Goal: Obtain resource: Obtain resource

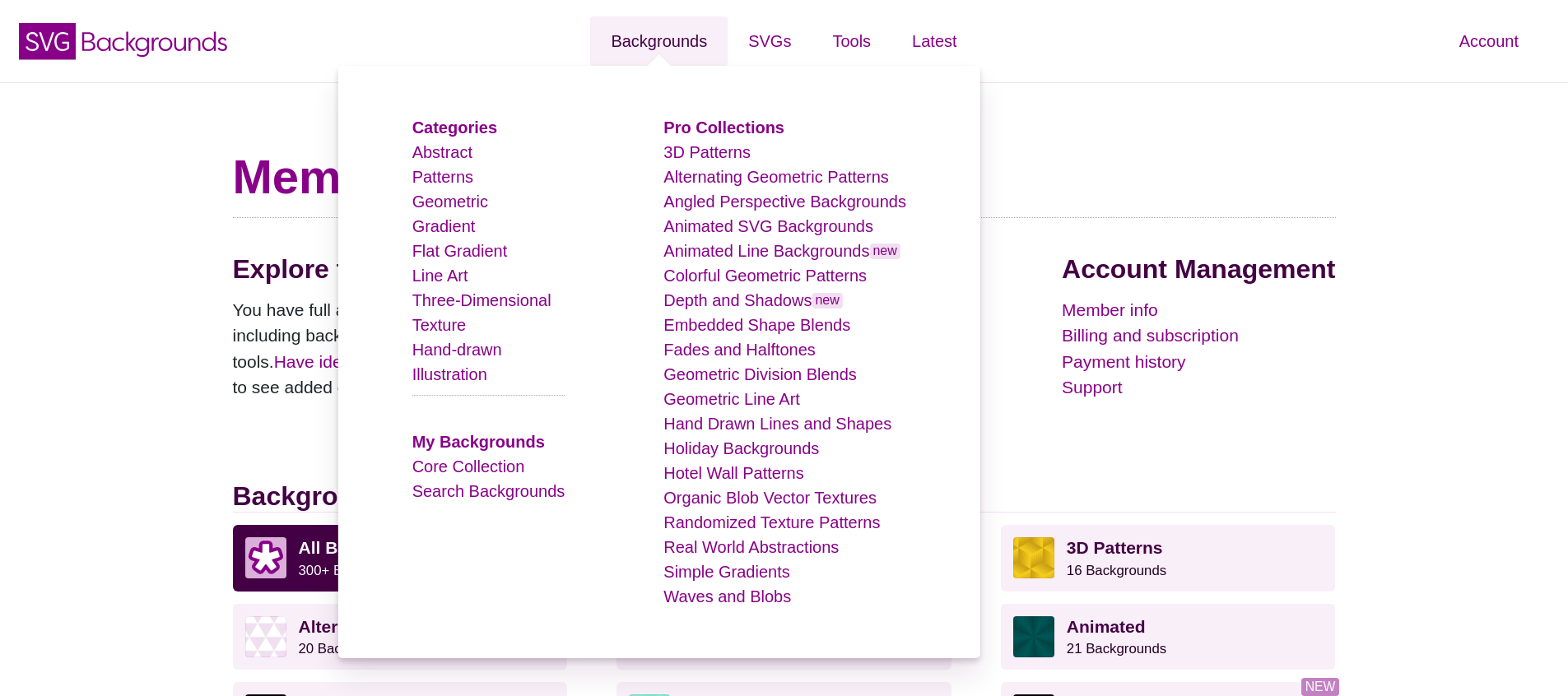
click at [672, 48] on link "Backgrounds" at bounding box center [659, 41] width 137 height 50
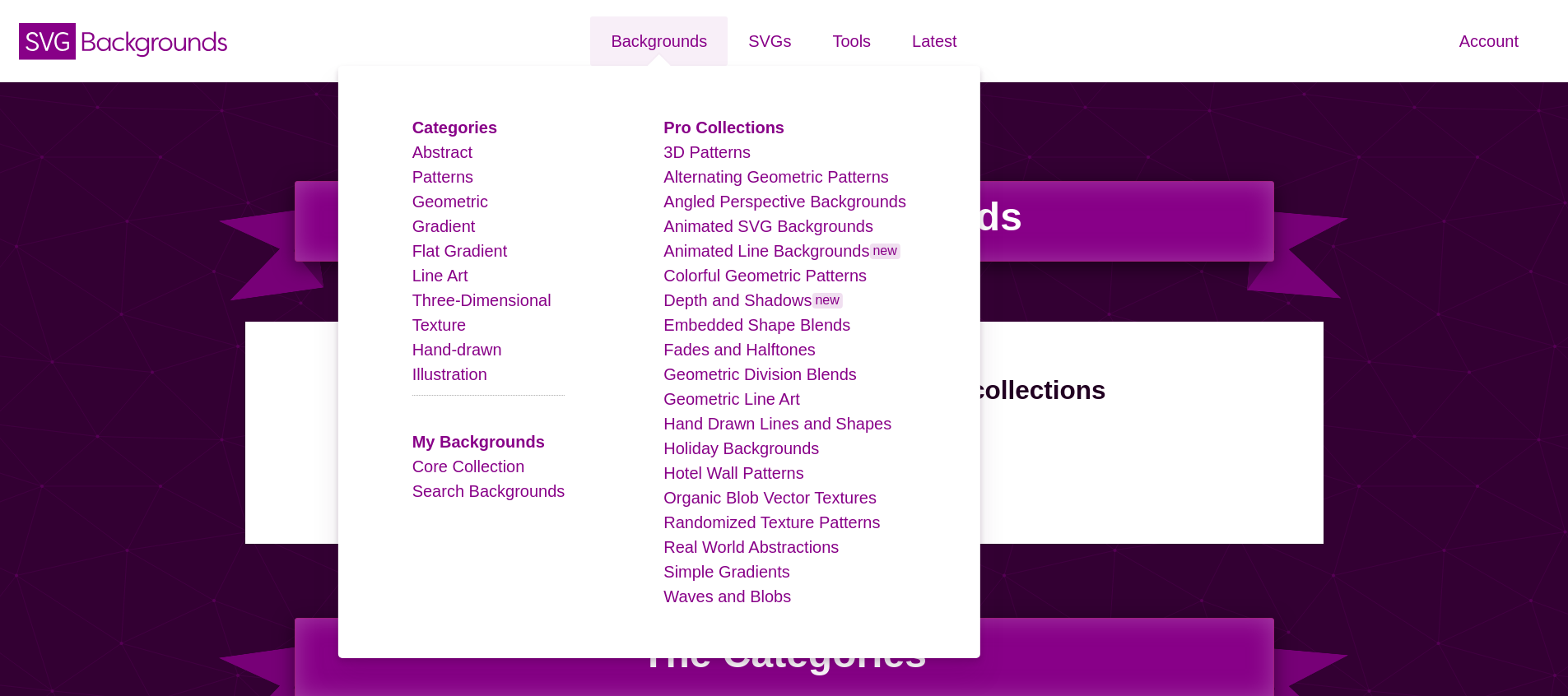
click at [465, 500] on li "Search Backgrounds" at bounding box center [488, 491] width 153 height 24
click at [468, 494] on link "Search Backgrounds" at bounding box center [488, 491] width 153 height 18
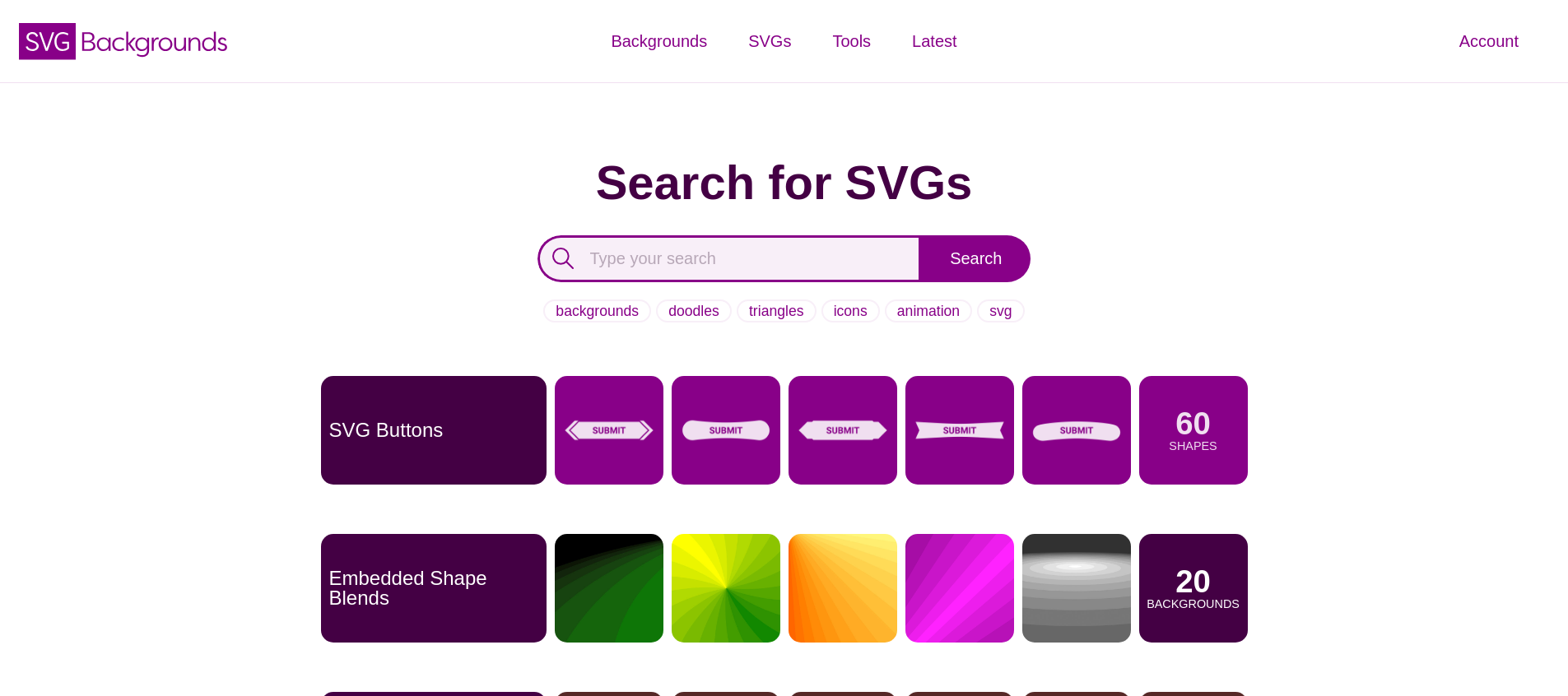
click at [716, 249] on input "text" at bounding box center [729, 259] width 384 height 47
type input "feather"
click at [921, 235] on input "Search" at bounding box center [976, 259] width 109 height 47
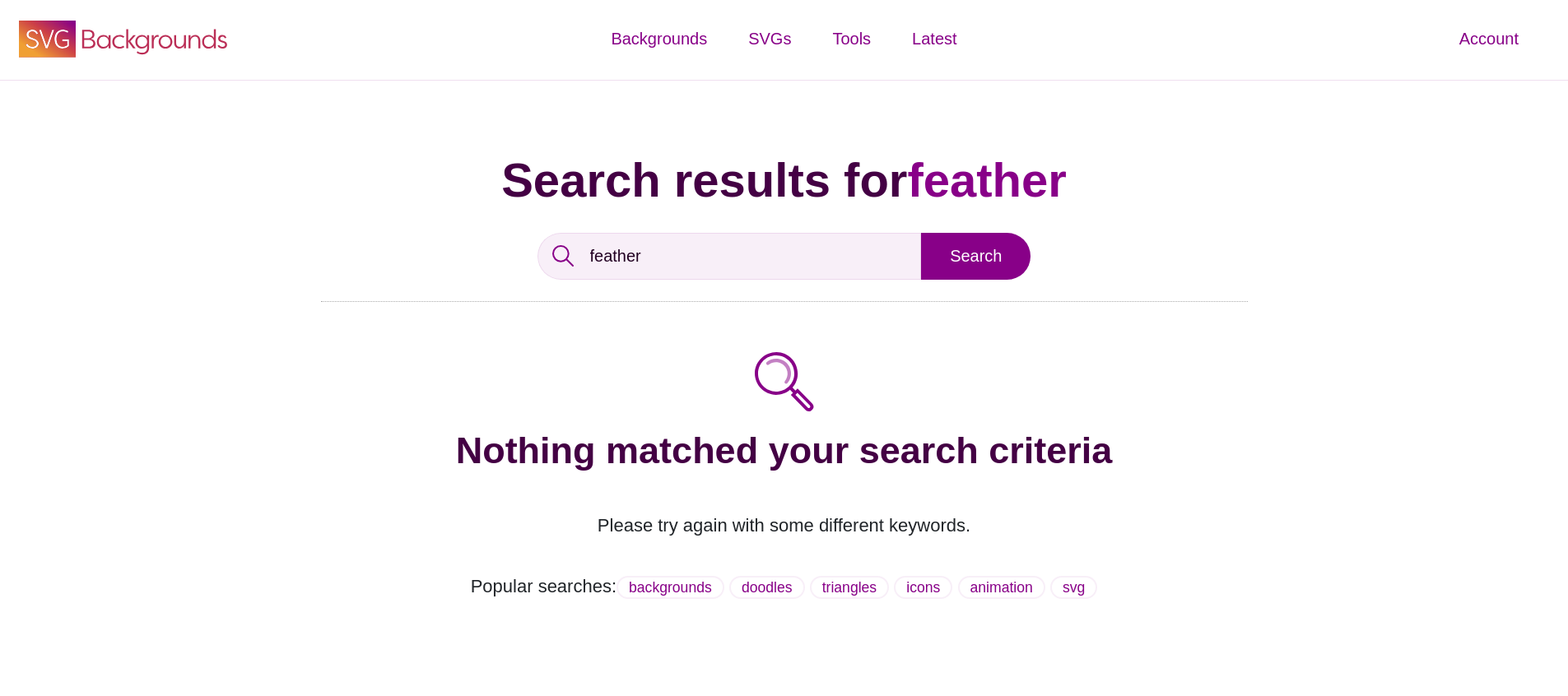
scroll to position [4, 0]
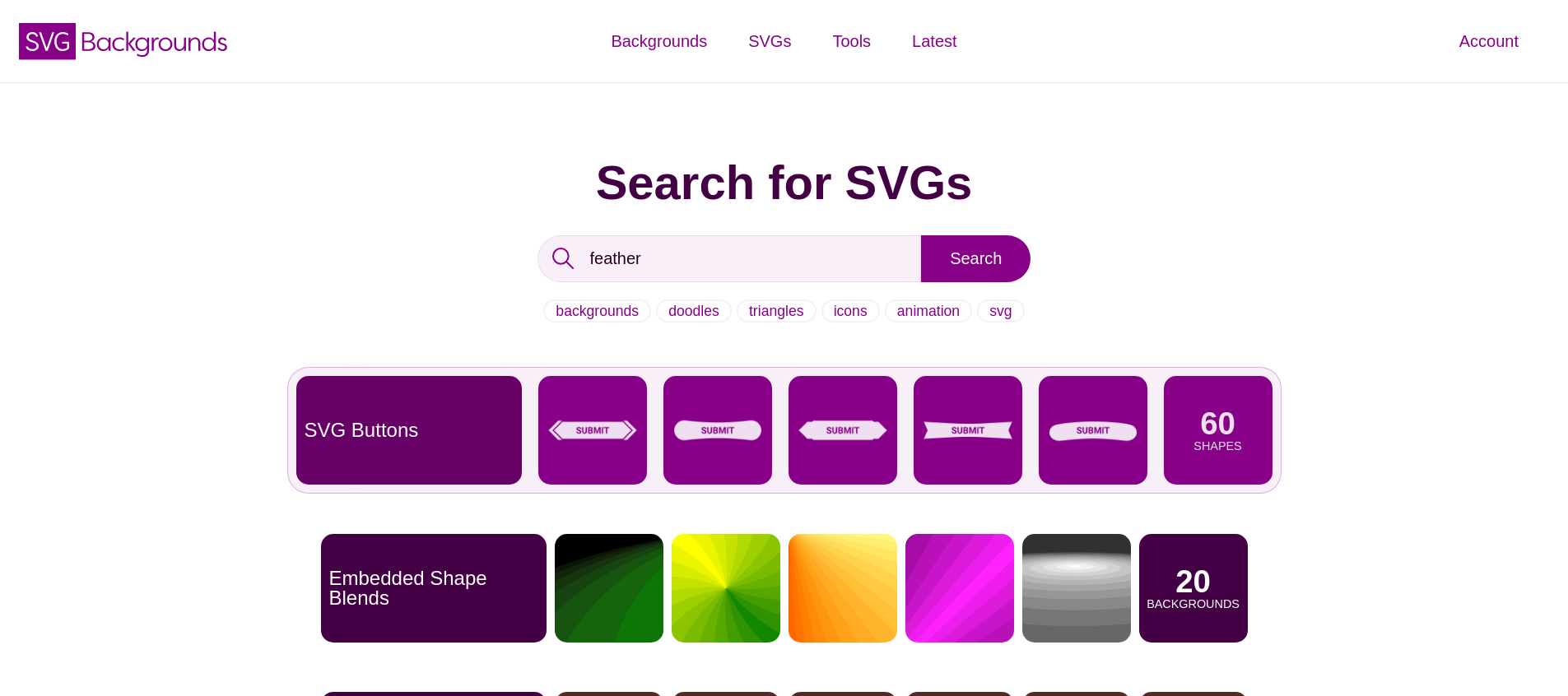
scroll to position [268, 0]
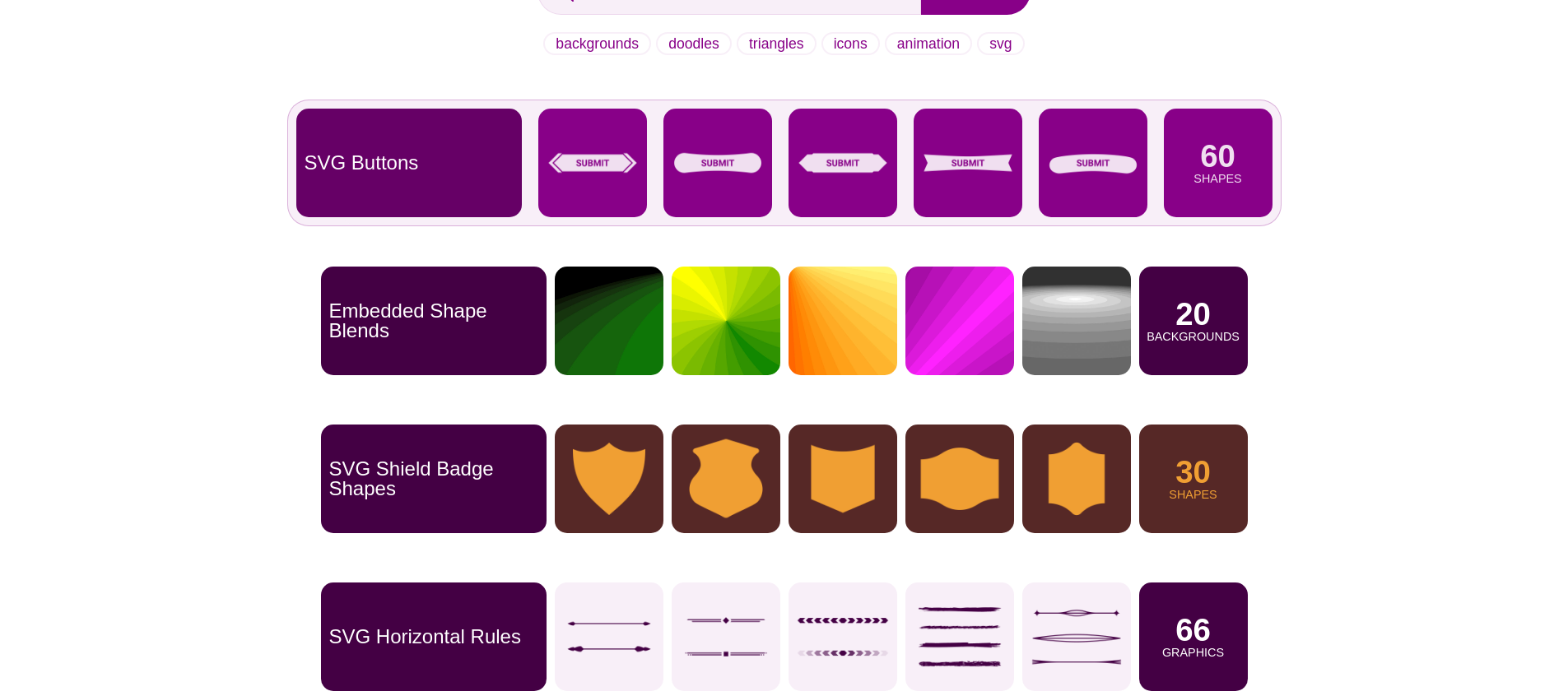
click at [1216, 176] on p "Shapes" at bounding box center [1217, 178] width 48 height 12
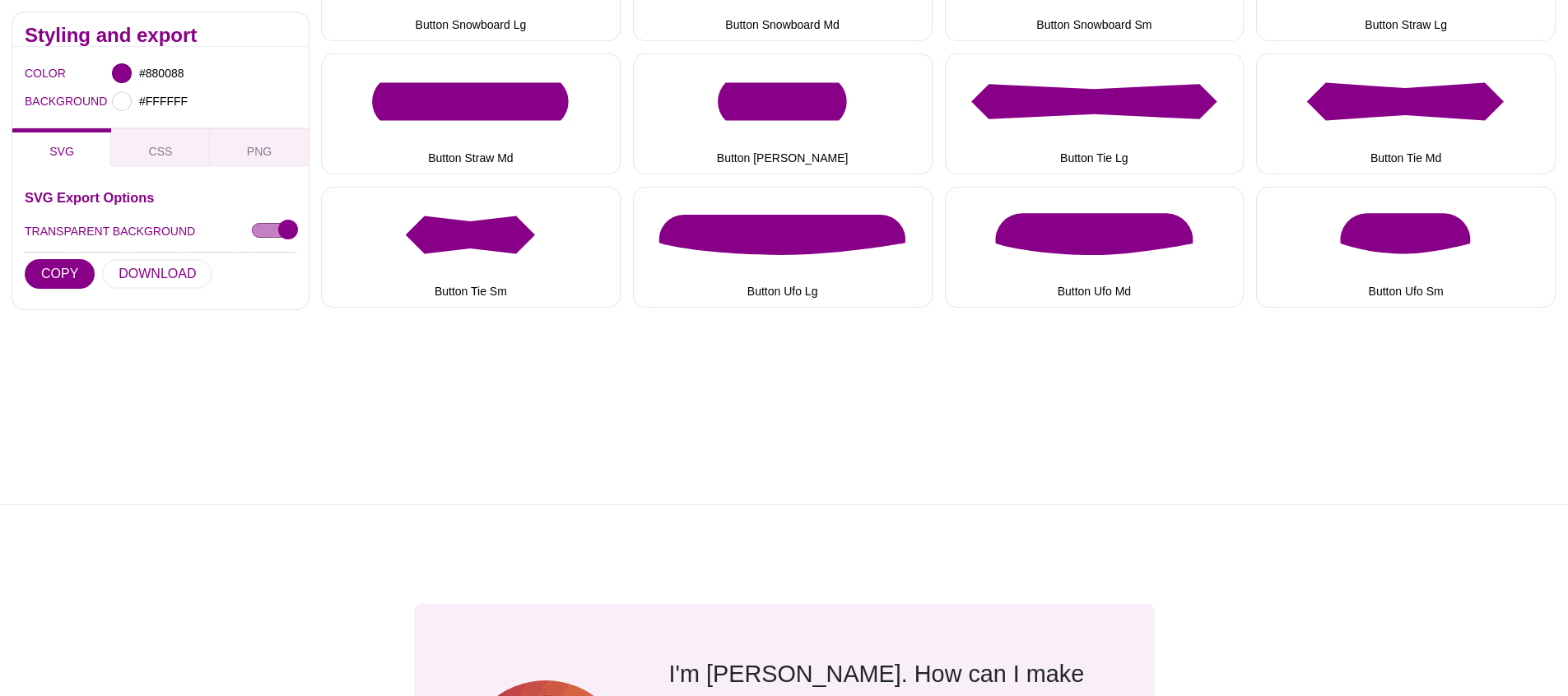
scroll to position [1921, 0]
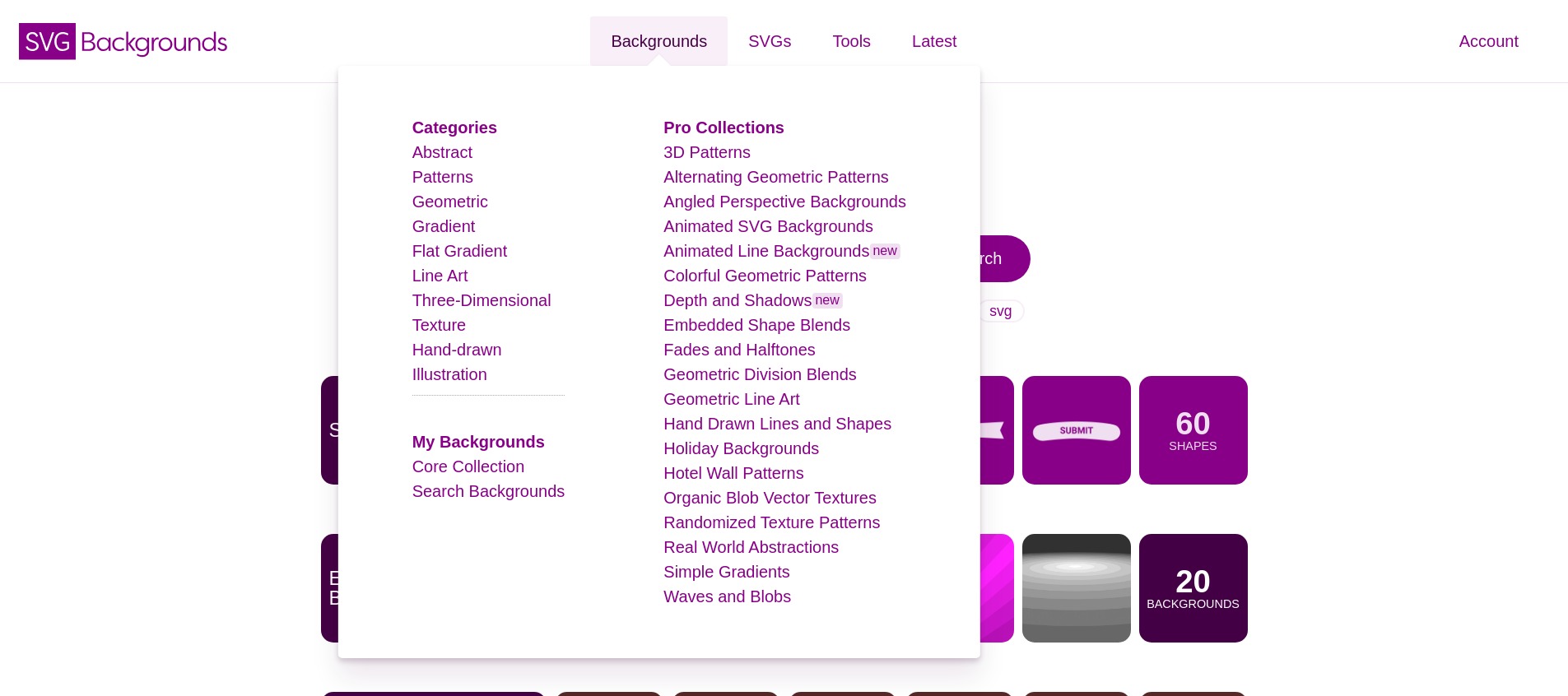
click at [654, 38] on link "Backgrounds" at bounding box center [659, 41] width 137 height 50
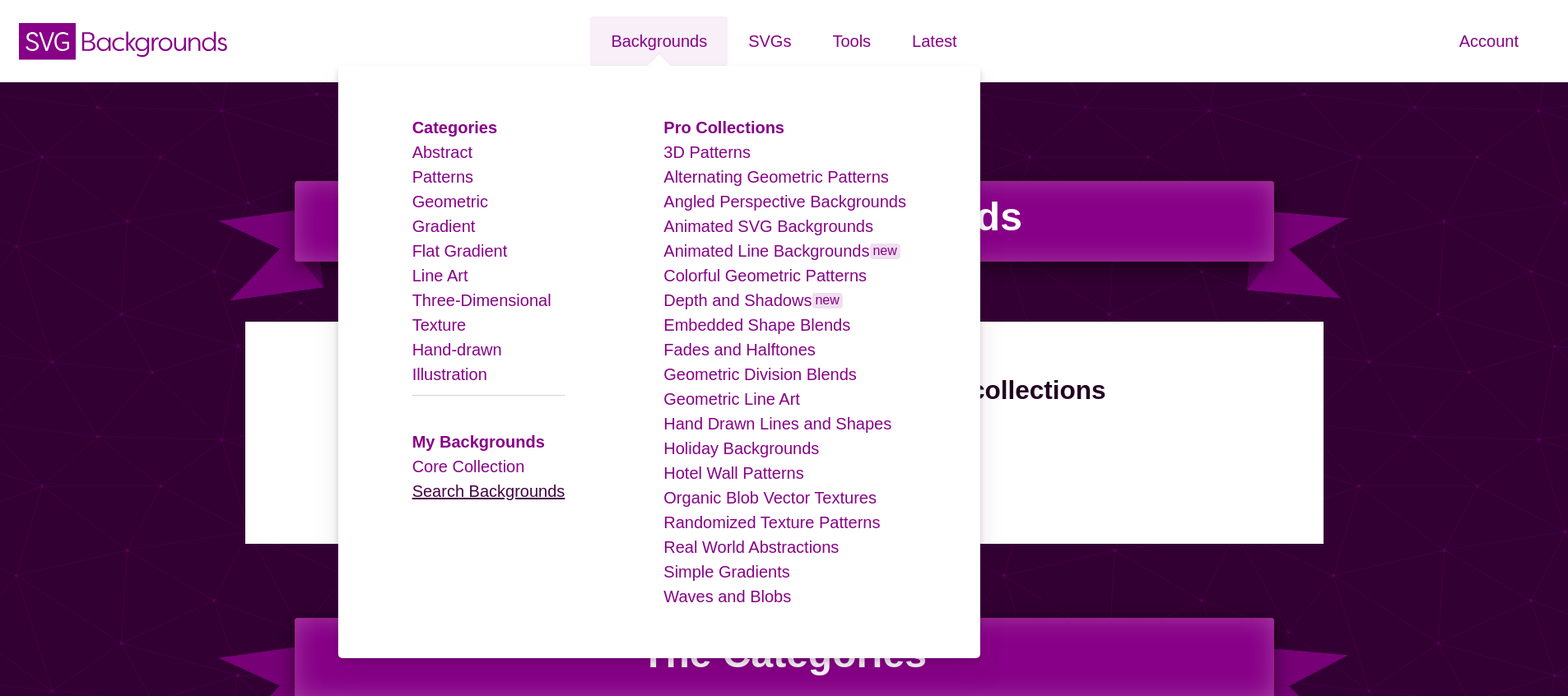
click at [465, 491] on link "Search Backgrounds" at bounding box center [488, 491] width 153 height 18
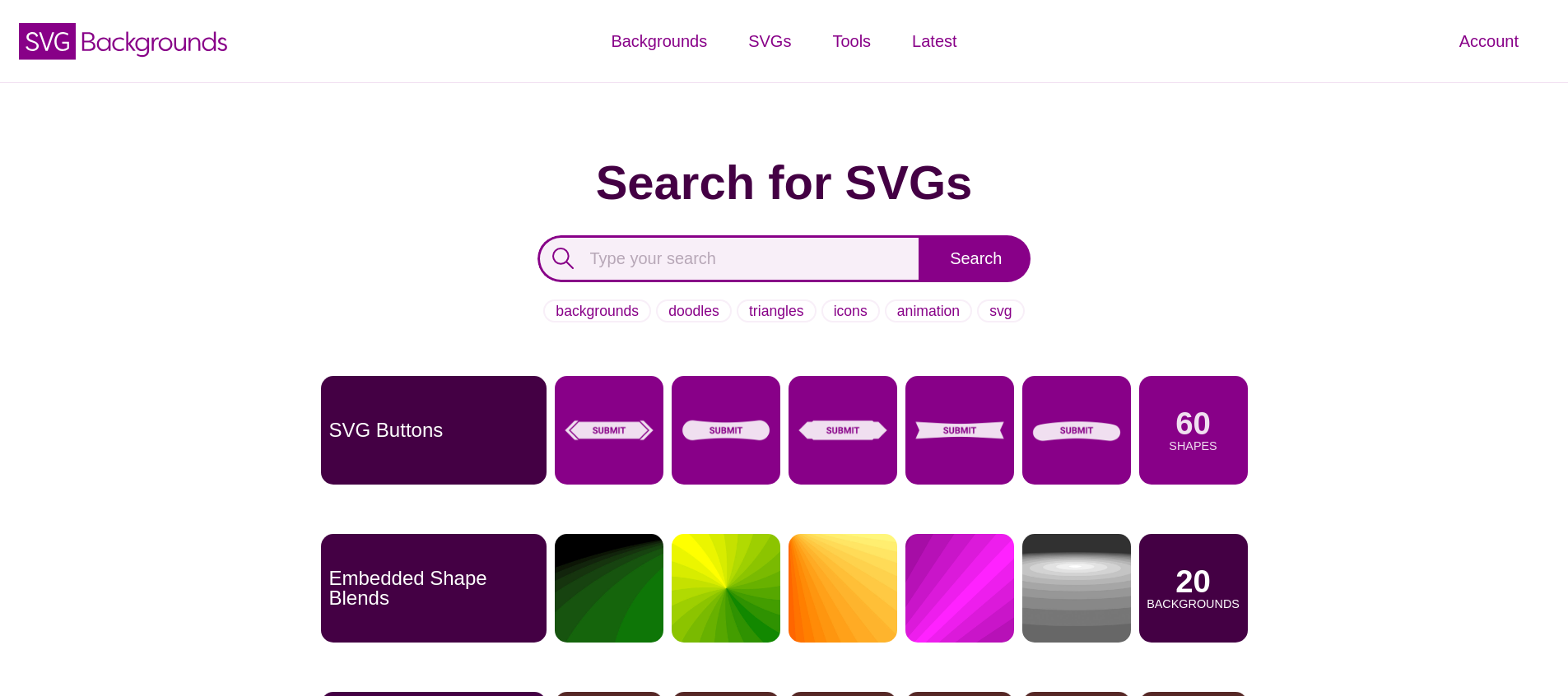
click at [769, 263] on input "text" at bounding box center [729, 259] width 384 height 47
type input "writing"
click at [921, 235] on input "Search" at bounding box center [976, 259] width 109 height 47
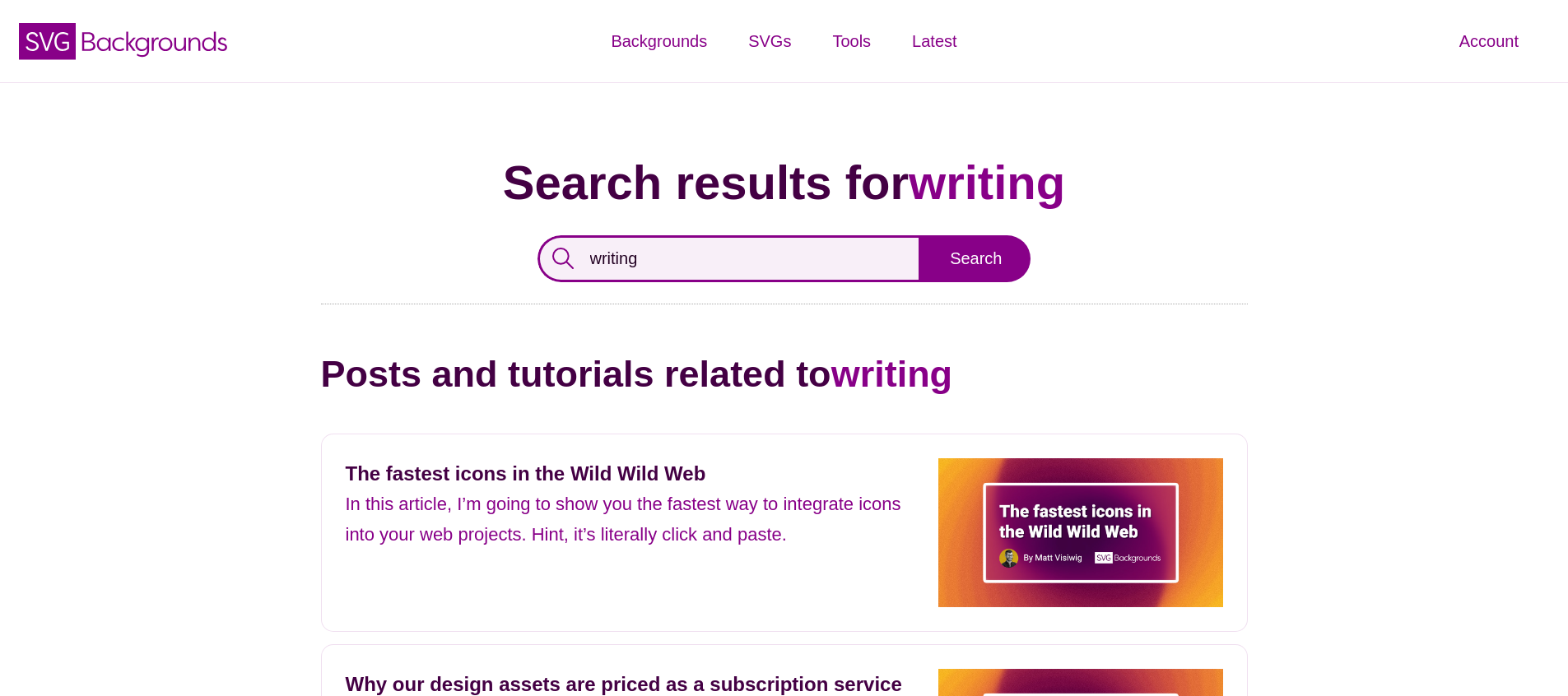
click at [650, 240] on input "writing" at bounding box center [729, 259] width 384 height 47
type input "pen"
click at [921, 235] on input "Search" at bounding box center [976, 259] width 109 height 47
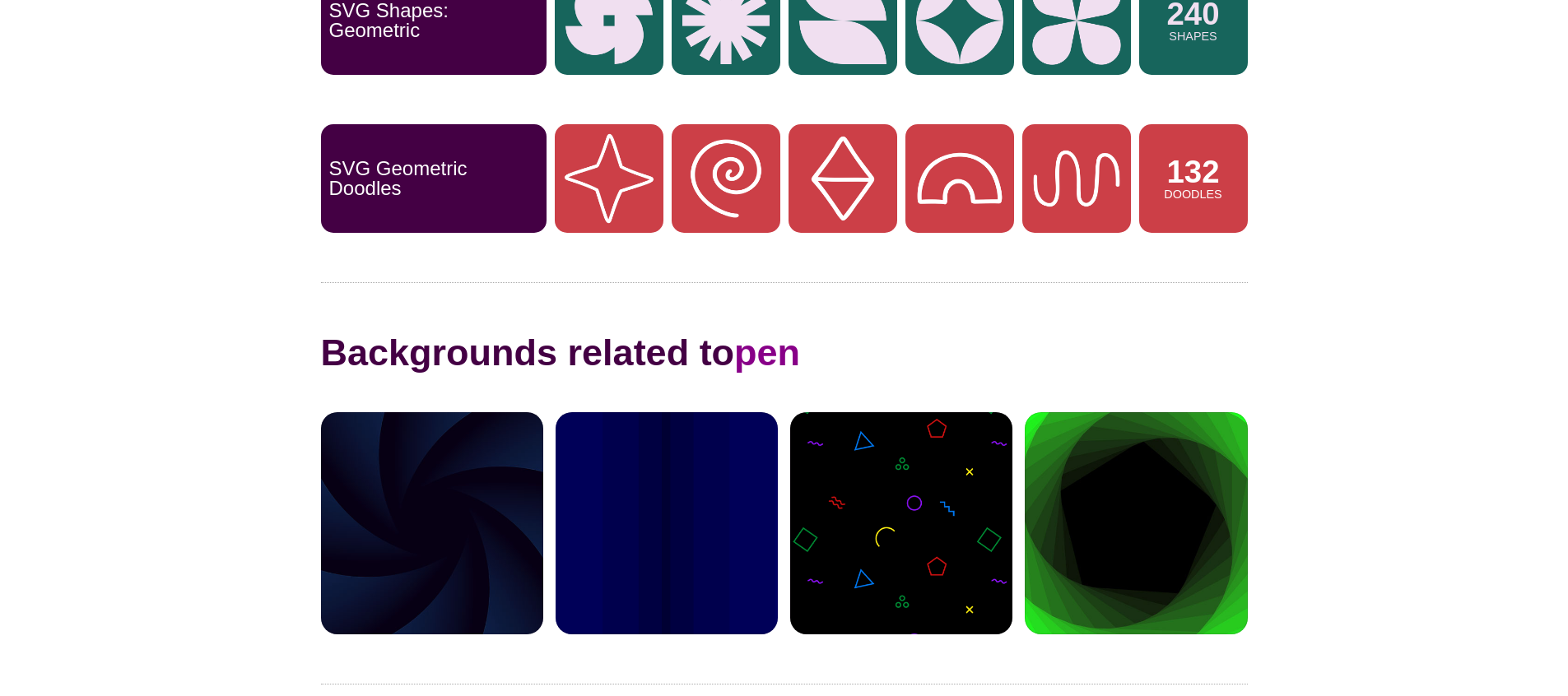
scroll to position [493, 0]
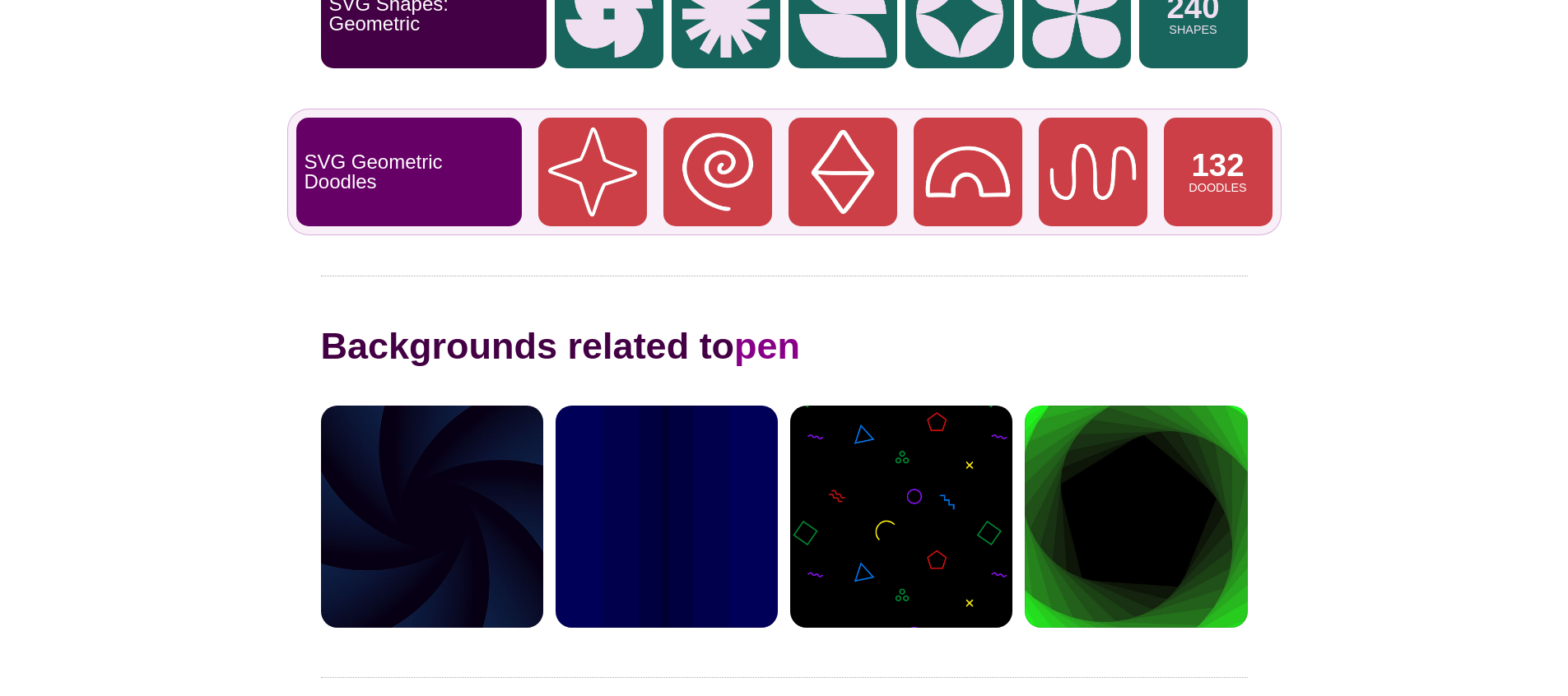
click at [1205, 165] on p "132" at bounding box center [1217, 165] width 52 height 32
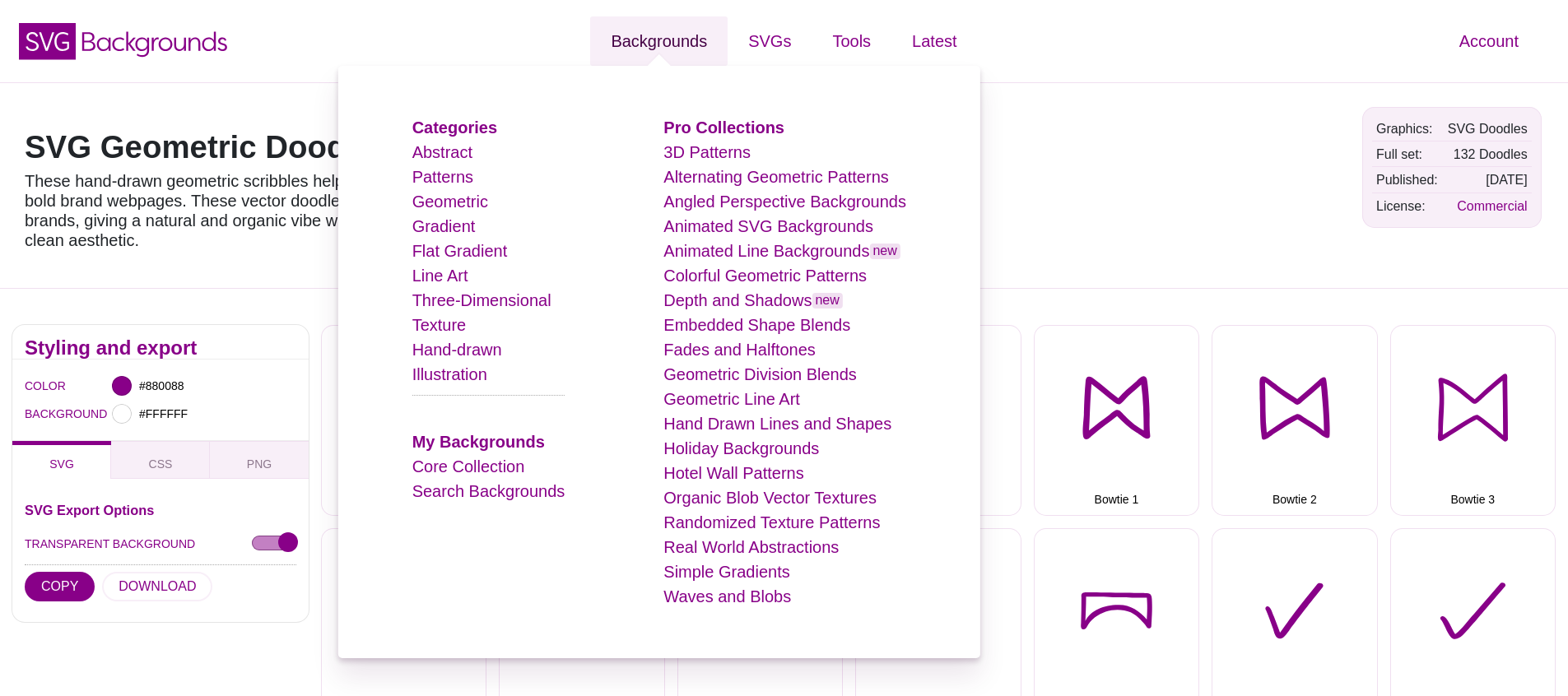
click at [679, 51] on link "Backgrounds" at bounding box center [659, 41] width 137 height 50
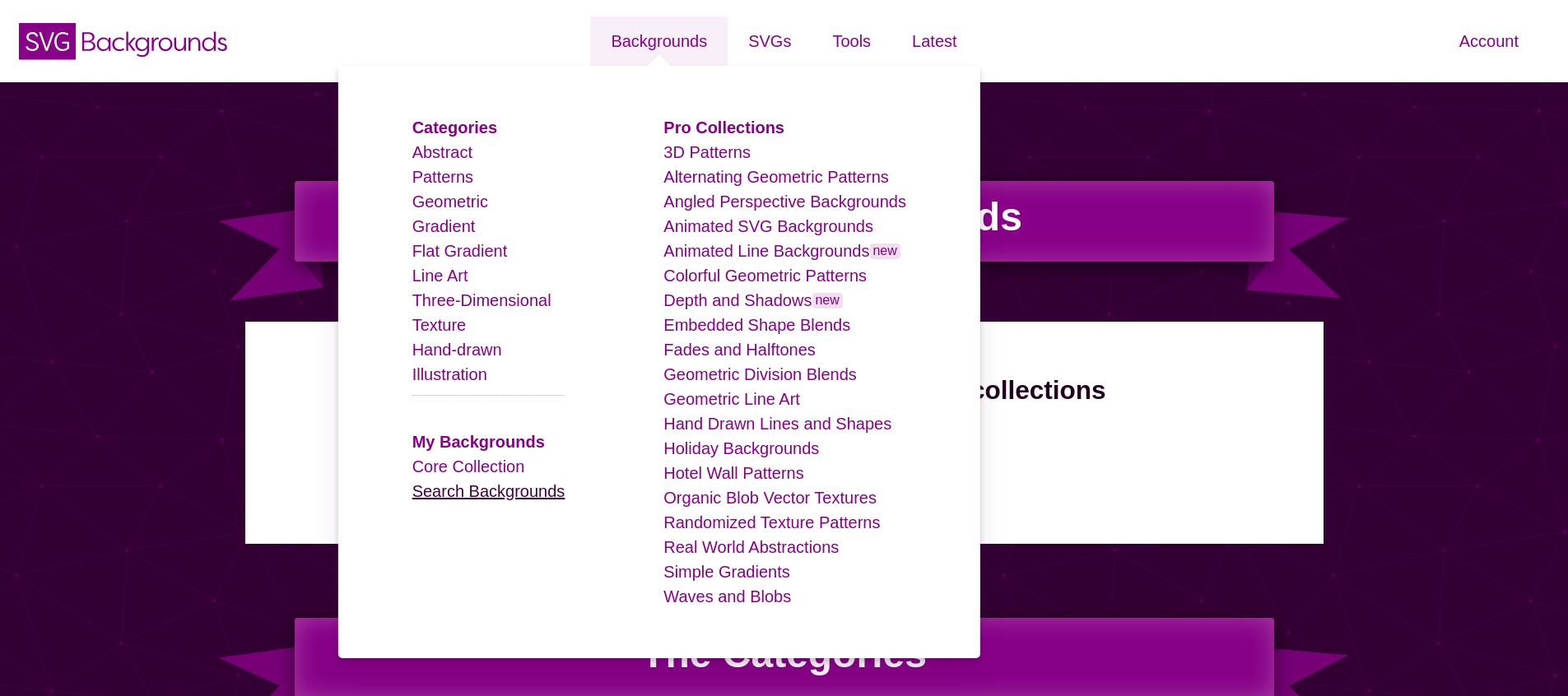
click at [521, 495] on link "Search Backgrounds" at bounding box center [488, 491] width 153 height 18
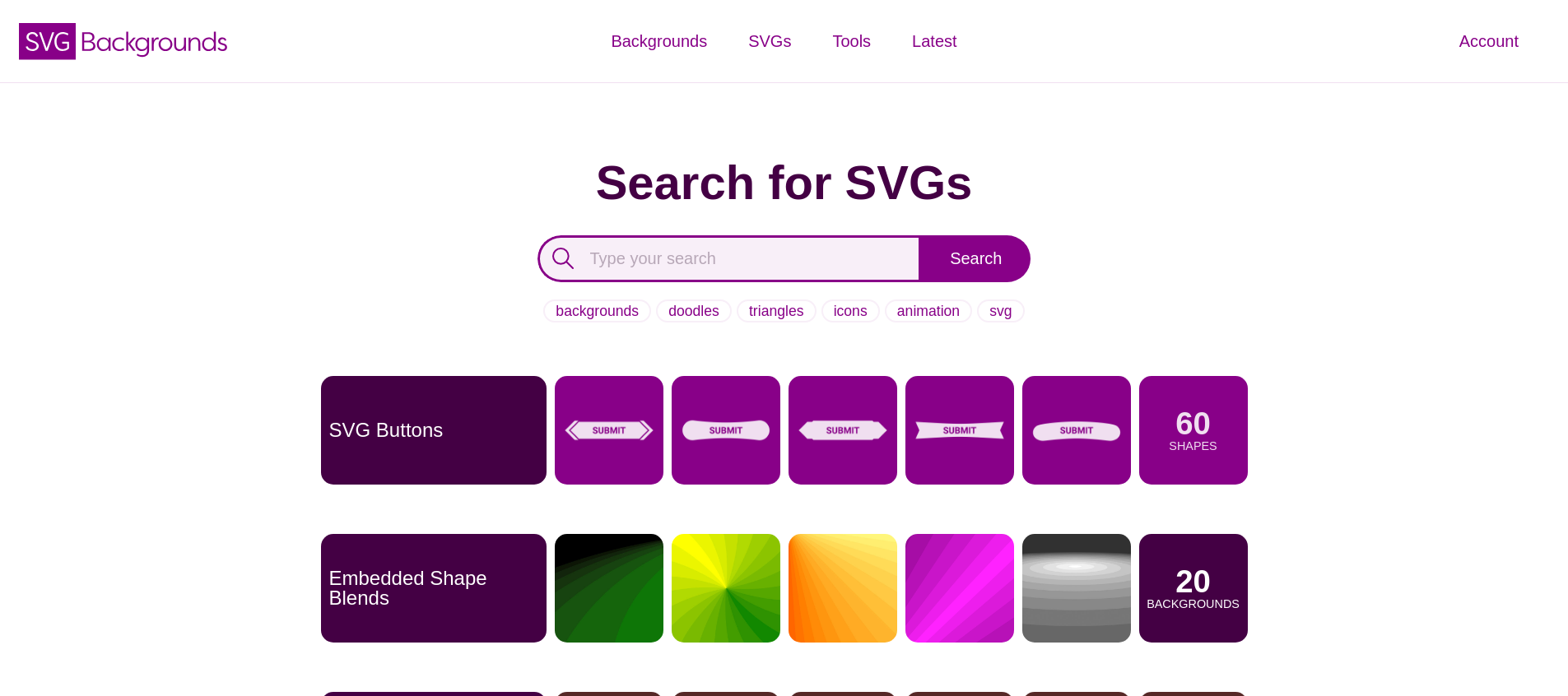
click at [675, 259] on input "text" at bounding box center [729, 259] width 384 height 47
type input "doodle"
click at [921, 235] on input "Search" at bounding box center [976, 259] width 109 height 47
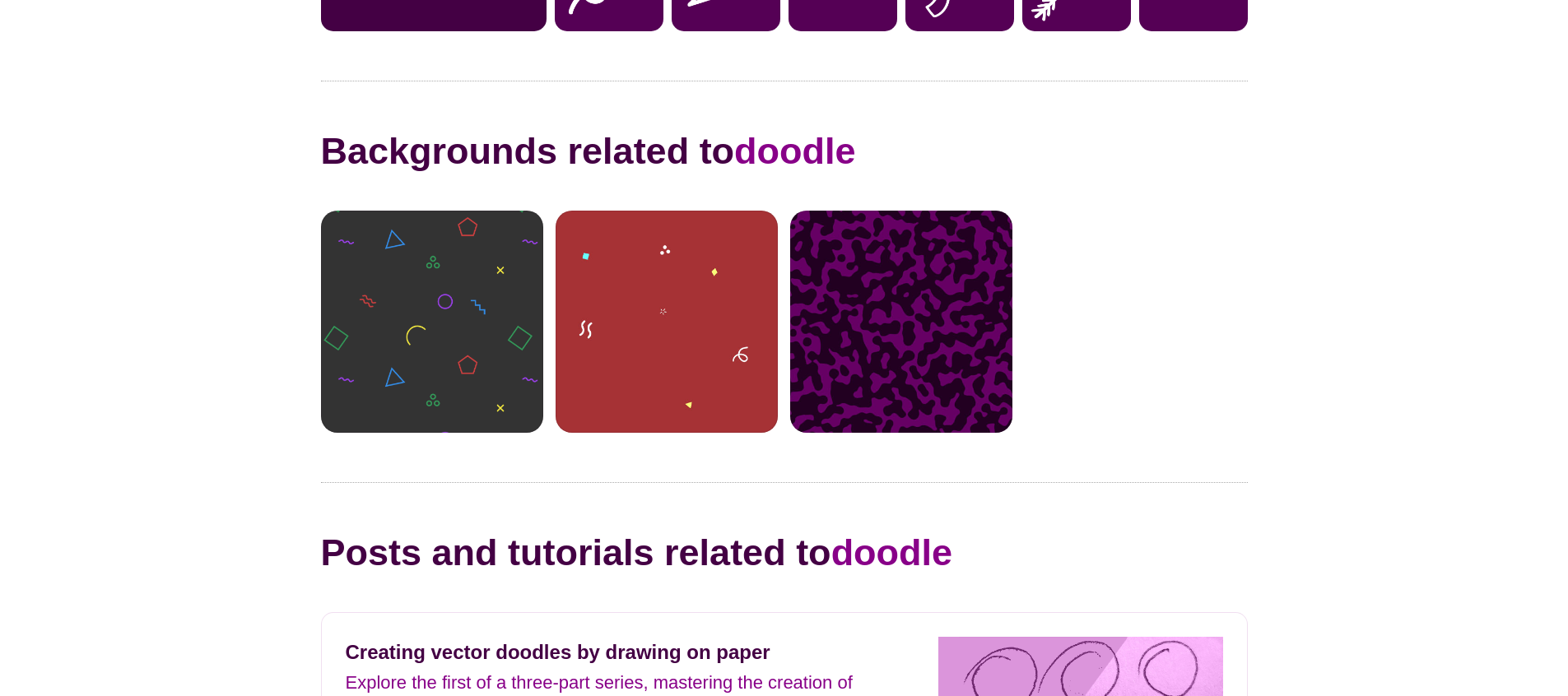
scroll to position [1011, 0]
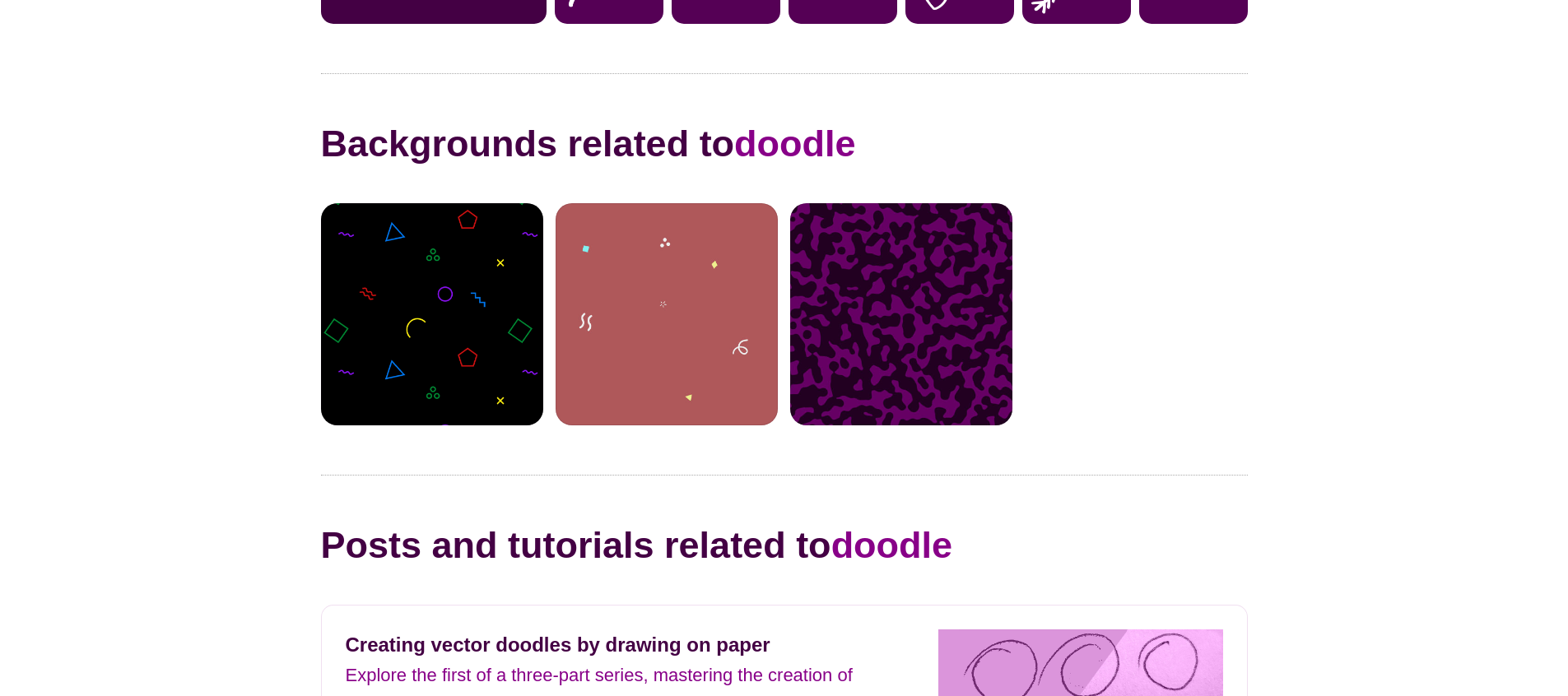
click at [659, 365] on div at bounding box center [666, 315] width 222 height 222
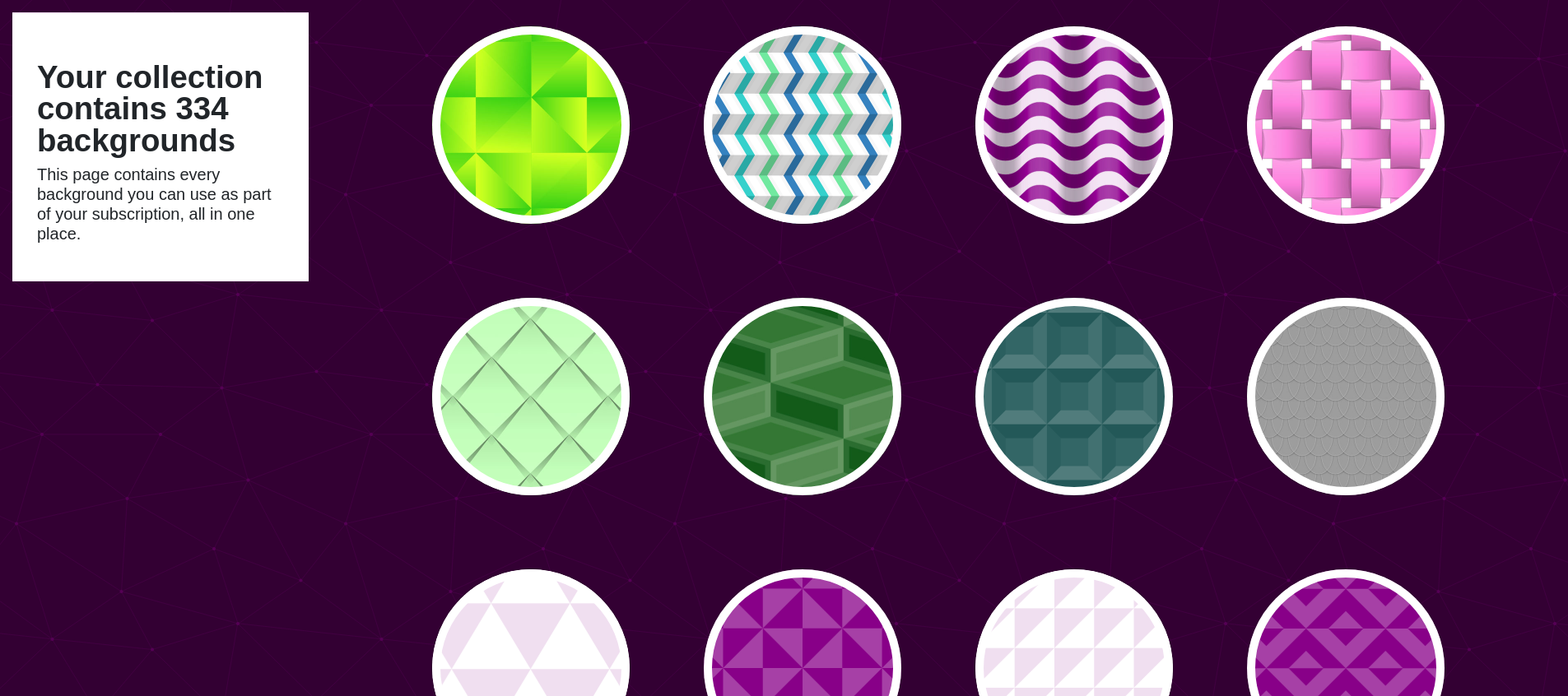
type input "#450057"
type input "#FFFFFF"
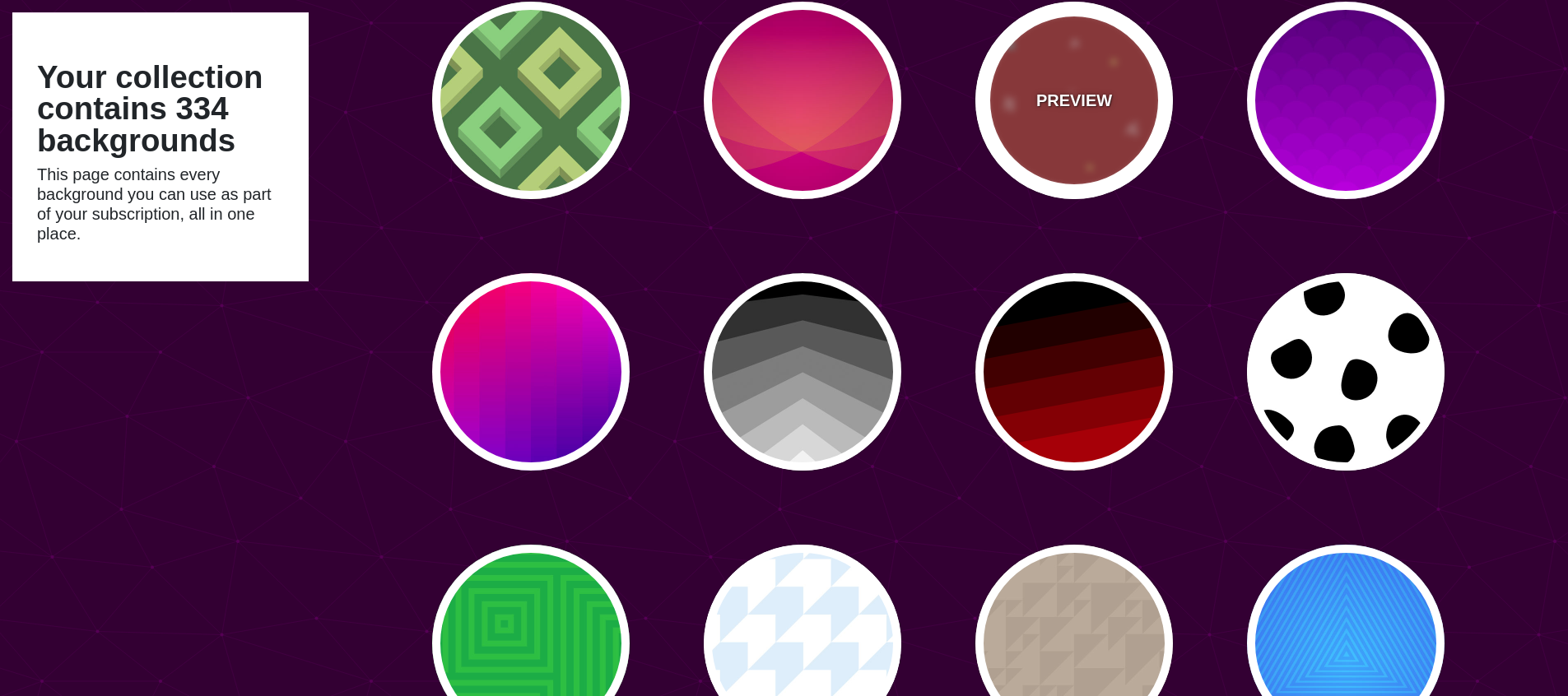
scroll to position [11325, 0]
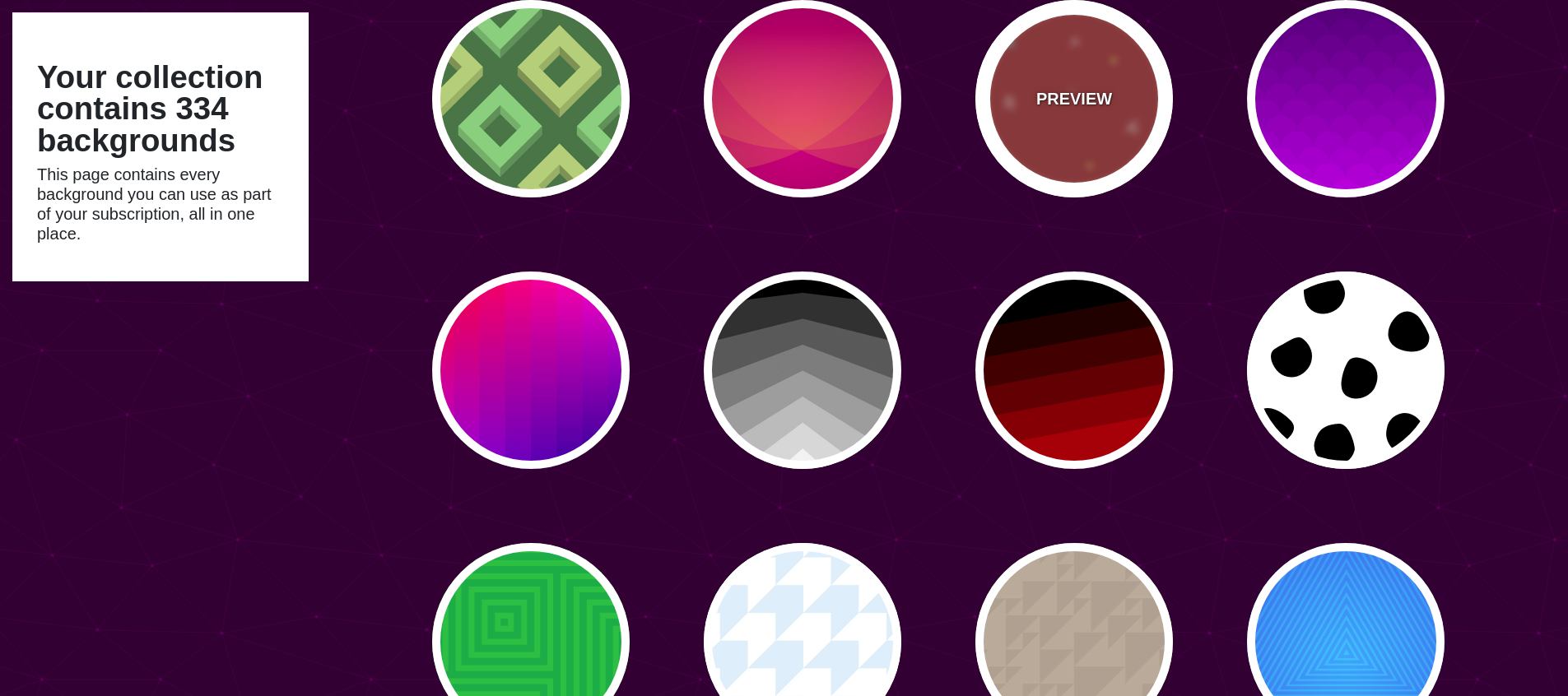
click at [1068, 99] on p "PREVIEW" at bounding box center [1074, 99] width 76 height 24
type input "#AA3333"
type input "#FFFF77"
type input "#55FFFF"
type input "1600"
